Goal: Communication & Community: Answer question/provide support

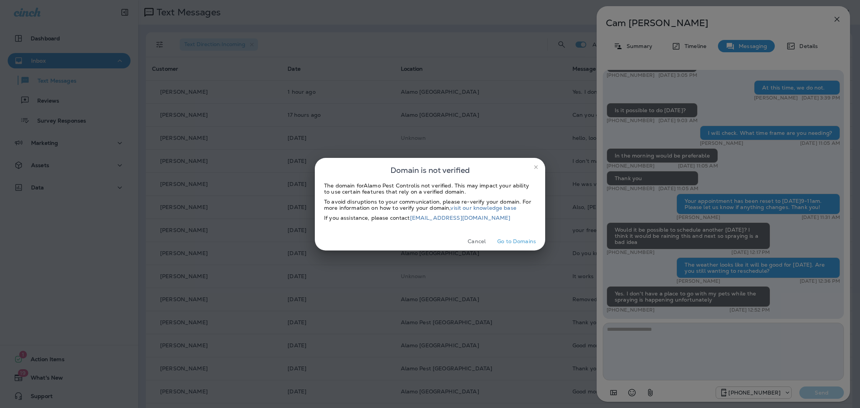
click at [477, 237] on button "Cancel" at bounding box center [476, 241] width 29 height 12
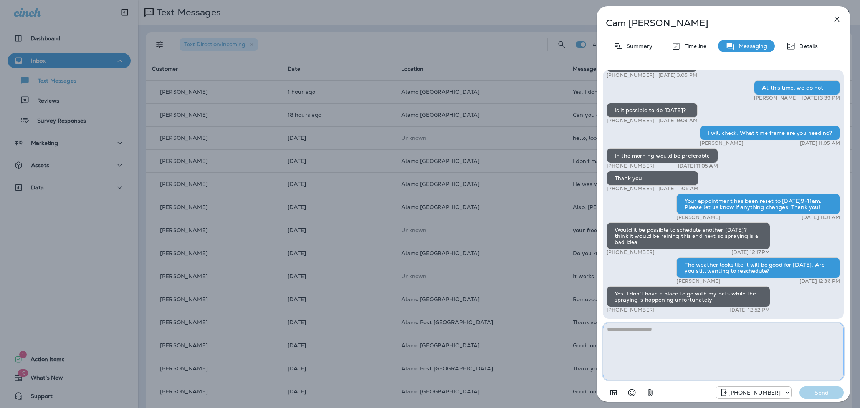
click at [637, 337] on textarea at bounding box center [723, 351] width 241 height 58
click at [709, 337] on textarea at bounding box center [723, 351] width 241 height 58
type textarea "*"
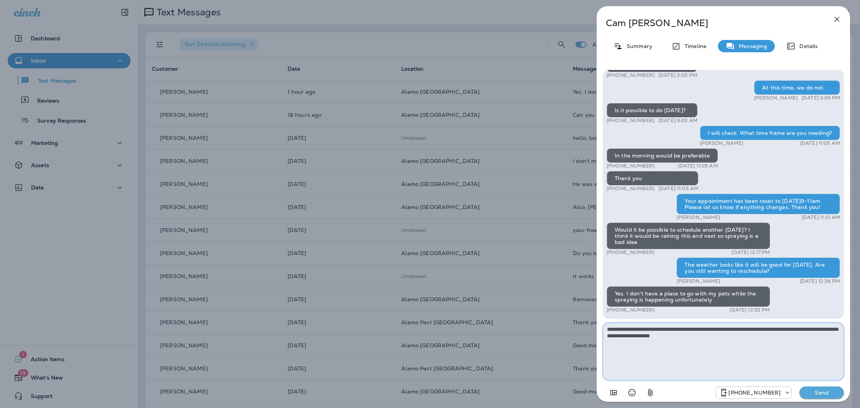
type textarea "**********"
click at [817, 395] on p "Send" at bounding box center [821, 392] width 32 height 7
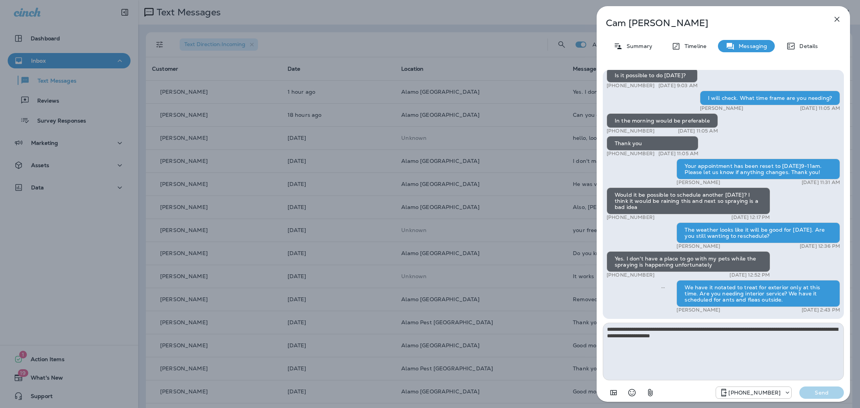
click at [832, 17] on icon "button" at bounding box center [836, 19] width 9 height 9
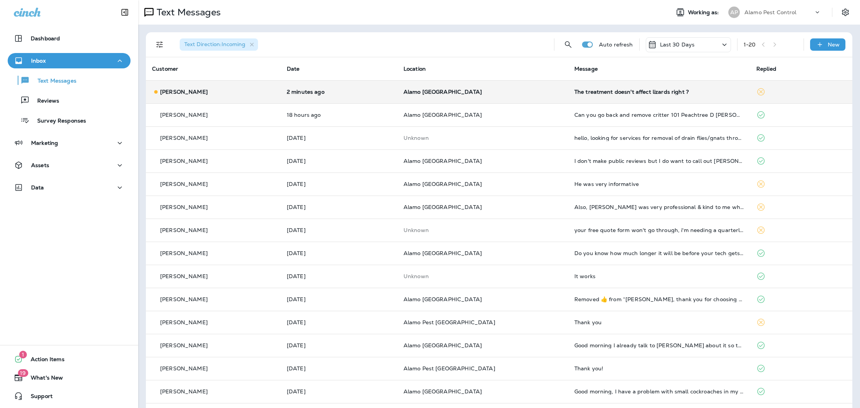
click at [606, 92] on div "The treatment doesn't affect lizards right ?" at bounding box center [659, 92] width 170 height 6
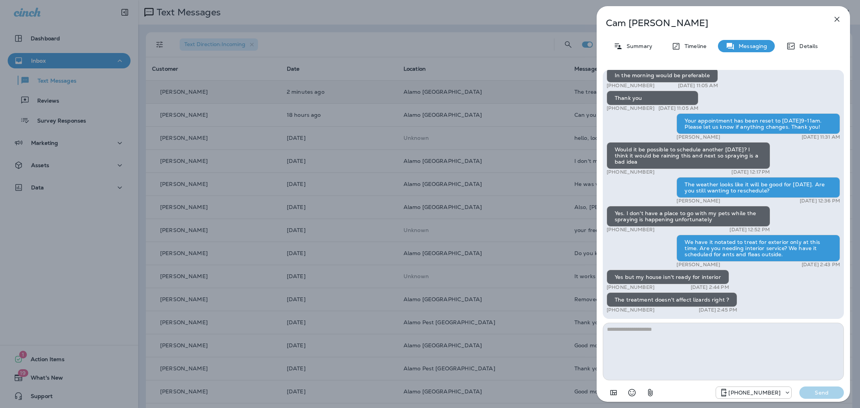
click at [654, 340] on textarea at bounding box center [723, 351] width 241 height 58
click at [654, 338] on textarea at bounding box center [723, 351] width 241 height 58
type textarea "**********"
click at [819, 390] on p "Send" at bounding box center [821, 392] width 32 height 7
